Goal: Transaction & Acquisition: Purchase product/service

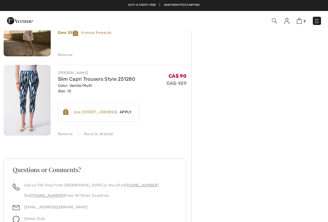
scroll to position [488, 0]
click at [103, 133] on div "Move to Wishlist" at bounding box center [96, 133] width 35 height 5
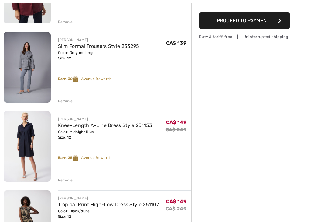
scroll to position [128, 0]
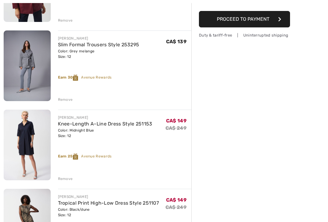
click at [67, 178] on div "Remove" at bounding box center [65, 178] width 15 height 5
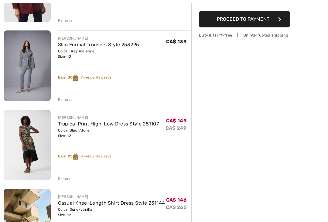
click at [69, 178] on div "Remove" at bounding box center [65, 178] width 15 height 5
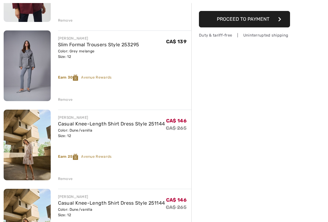
click at [69, 179] on div "Remove" at bounding box center [65, 178] width 15 height 5
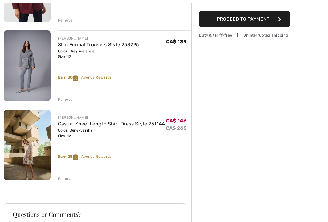
click at [69, 176] on div "Remove" at bounding box center [65, 178] width 15 height 5
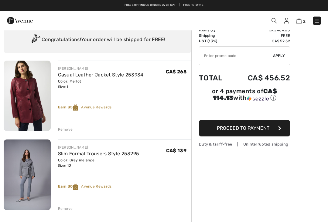
scroll to position [0, 0]
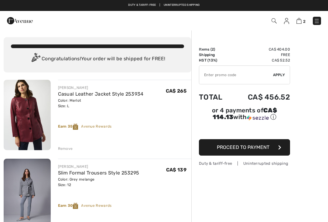
click at [285, 22] on img at bounding box center [286, 21] width 5 height 6
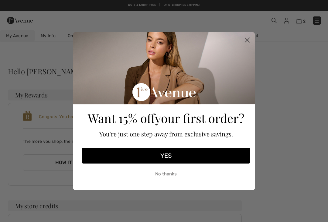
click at [250, 44] on circle "Close dialog" at bounding box center [248, 40] width 10 height 10
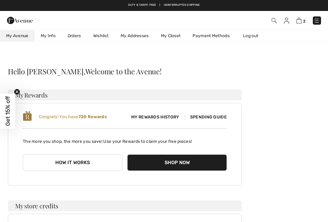
click at [102, 37] on link "Wishlist" at bounding box center [100, 35] width 27 height 11
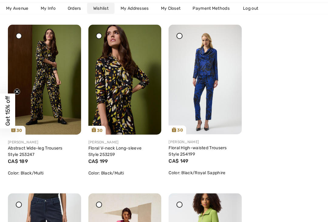
scroll to position [266, 0]
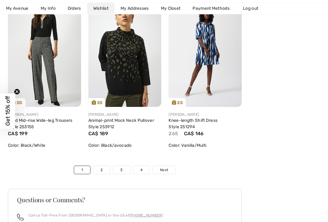
scroll to position [1994, 0]
click at [104, 169] on link "2" at bounding box center [101, 170] width 17 height 8
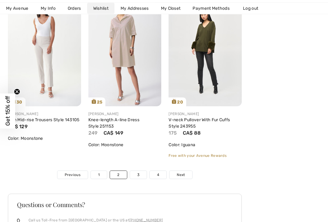
scroll to position [2020, 0]
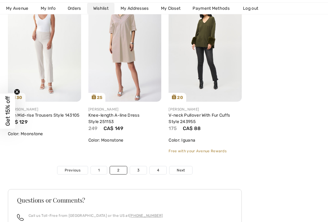
click at [138, 171] on link "3" at bounding box center [138, 170] width 17 height 8
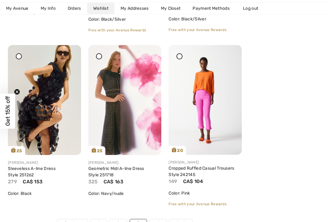
scroll to position [2016, 0]
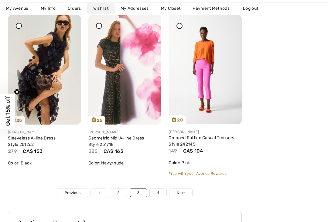
click at [214, 94] on img at bounding box center [205, 69] width 73 height 109
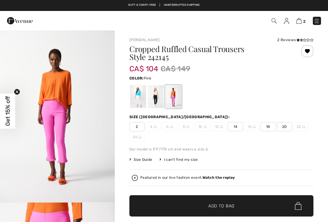
checkbox input "true"
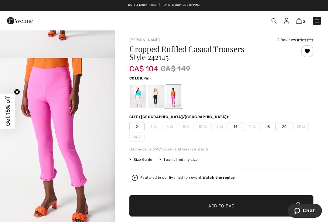
click at [312, 132] on div "2 4 6 8 10 12 14 16 18 20 22 24" at bounding box center [221, 131] width 184 height 19
click at [218, 176] on strong "Watch the replay" at bounding box center [219, 177] width 33 height 4
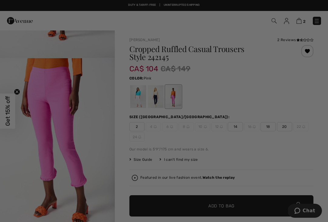
checkbox input "true"
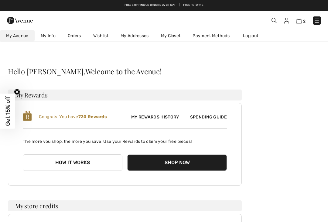
click at [319, 18] on img at bounding box center [317, 21] width 6 height 6
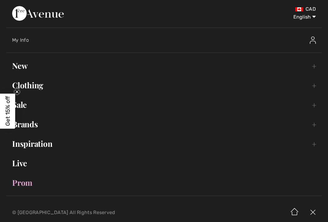
click at [19, 67] on link "New Toggle submenu" at bounding box center [164, 65] width 316 height 13
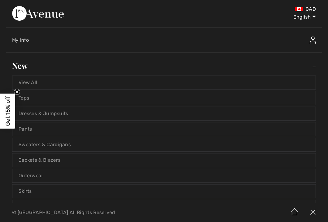
click at [29, 79] on link "View All" at bounding box center [163, 82] width 303 height 13
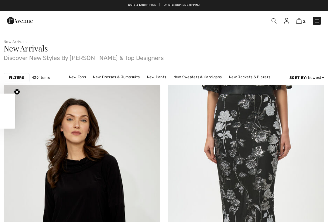
checkbox input "true"
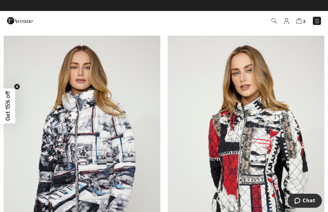
scroll to position [4411, 0]
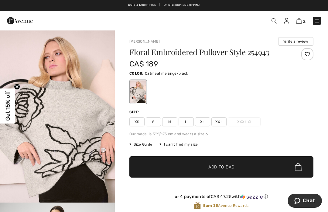
click at [171, 121] on span "M" at bounding box center [169, 121] width 15 height 9
click at [264, 164] on span "✔ Added to Bag Add to Bag" at bounding box center [221, 166] width 184 height 21
click at [320, 23] on img at bounding box center [317, 21] width 6 height 6
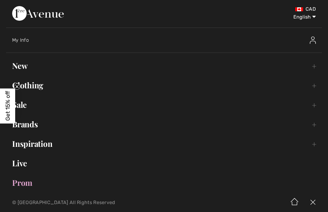
click at [25, 163] on link "Live" at bounding box center [164, 162] width 316 height 13
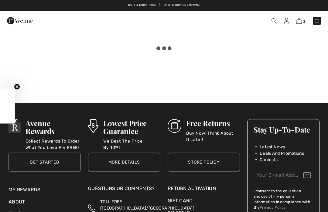
checkbox input "true"
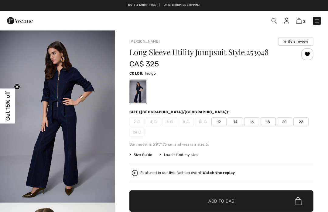
checkbox input "true"
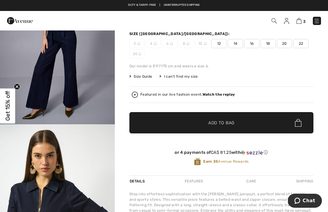
scroll to position [72, 0]
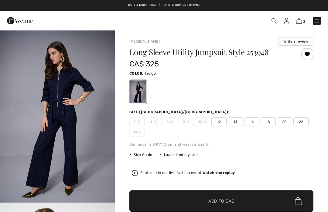
checkbox input "true"
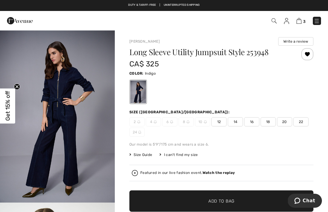
click at [219, 121] on span "12" at bounding box center [219, 121] width 15 height 9
click at [186, 202] on span "✔ Added to Bag Add to Bag" at bounding box center [221, 200] width 184 height 21
click at [235, 122] on span "14" at bounding box center [235, 121] width 15 height 9
click at [181, 205] on span "✔ Added to Bag Add to Bag" at bounding box center [221, 200] width 184 height 21
